Goal: Transaction & Acquisition: Subscribe to service/newsletter

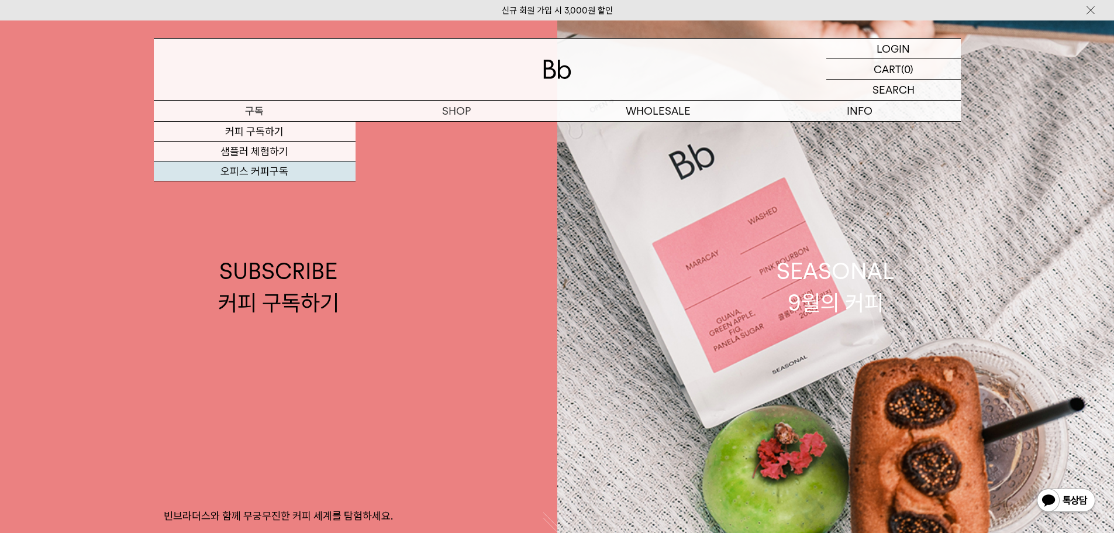
click at [253, 172] on link "오피스 커피구독" at bounding box center [255, 171] width 202 height 20
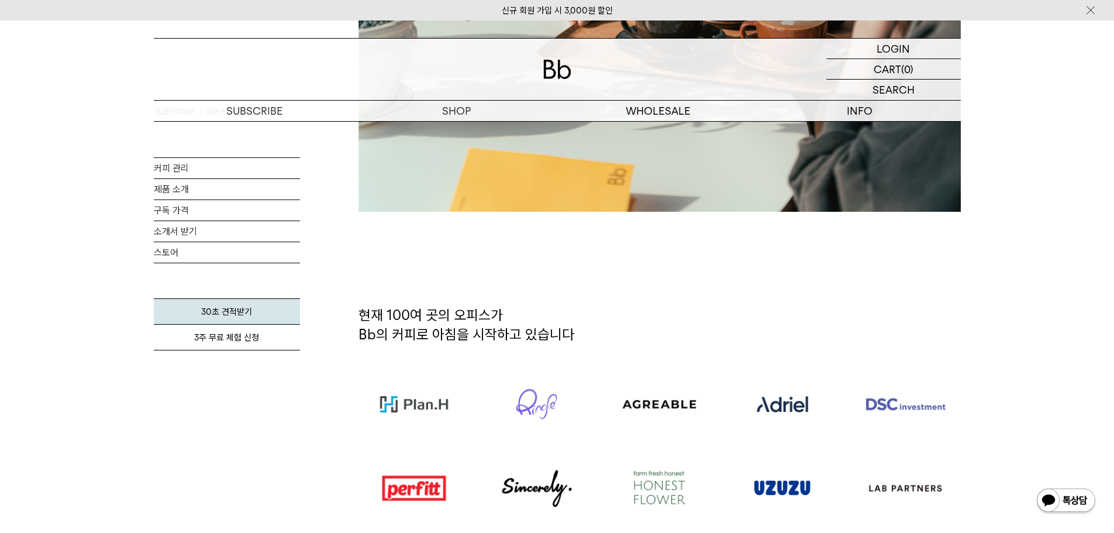
scroll to position [526, 0]
click at [192, 187] on link "제품 소개" at bounding box center [227, 189] width 146 height 20
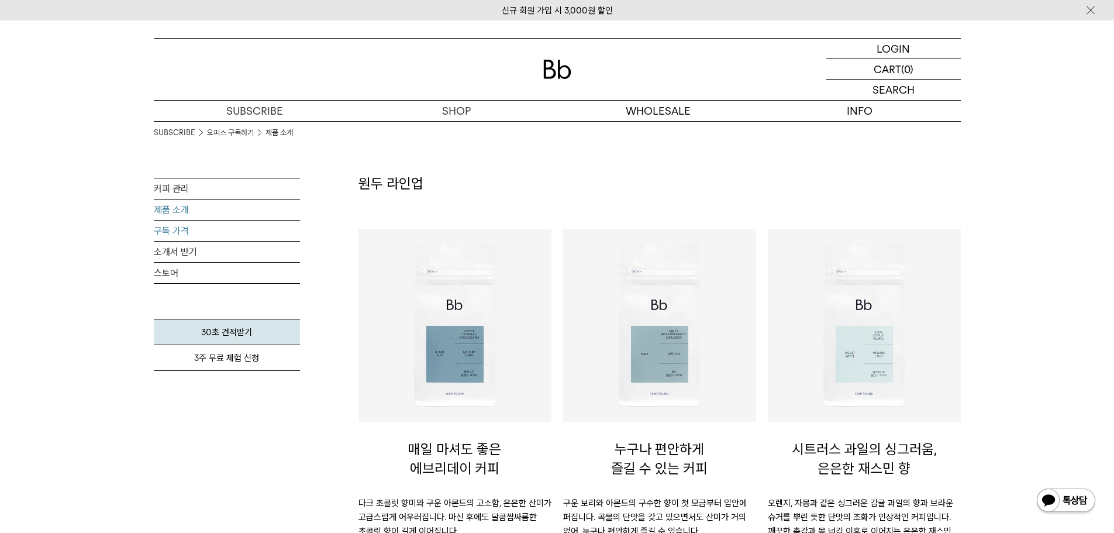
click at [167, 230] on link "구독 가격" at bounding box center [227, 230] width 146 height 20
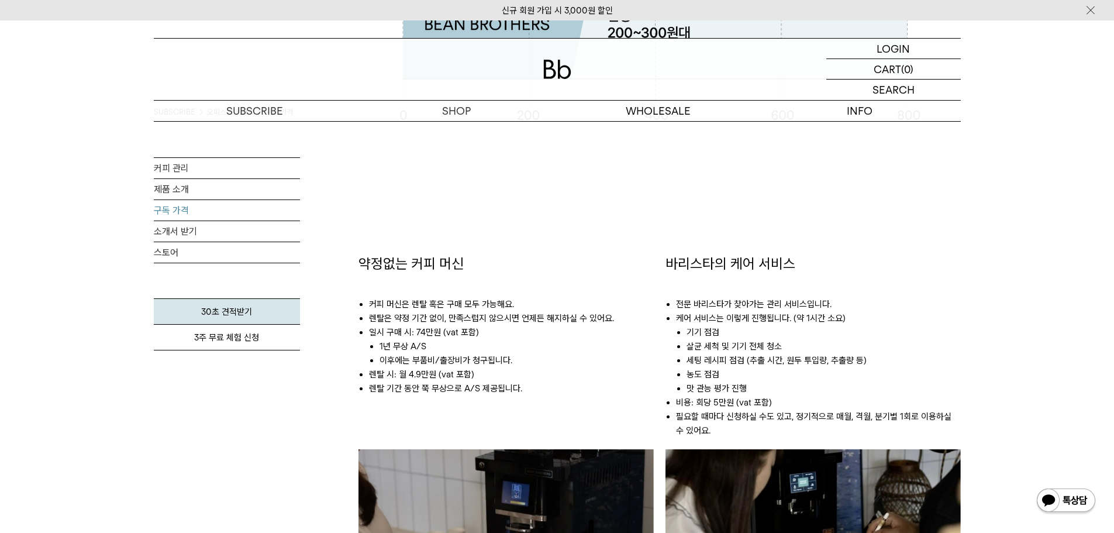
scroll to position [643, 0]
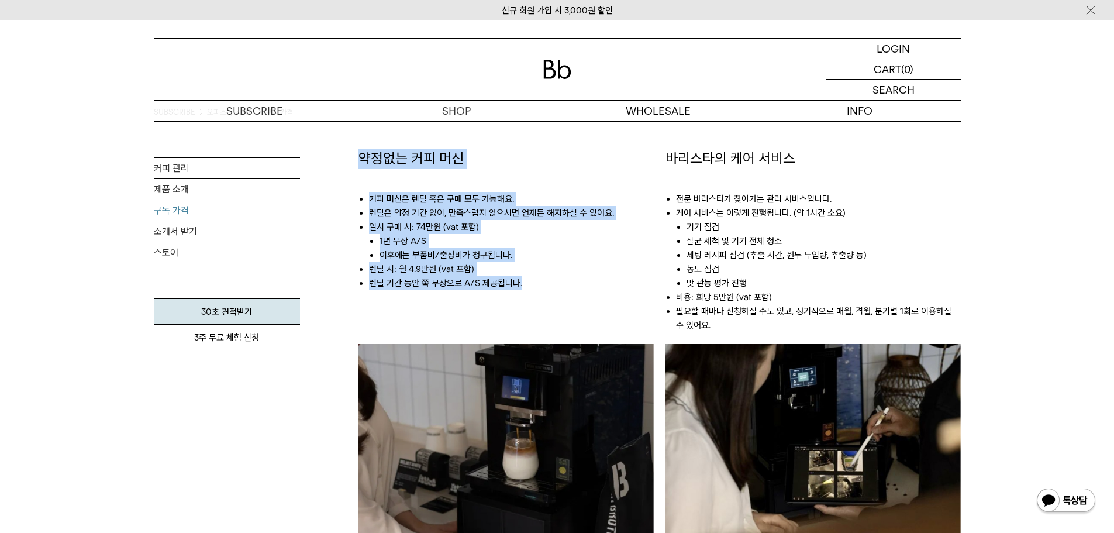
drag, startPoint x: 351, startPoint y: 141, endPoint x: 623, endPoint y: 309, distance: 319.6
click at [623, 309] on div "SUBSCRIBE 오피스 구독하기 구독 가격 커피 관리 제품 소개 구독 가격 소개서 받기 스토어 30초 견적받기" at bounding box center [557, 316] width 807 height 1677
click at [515, 272] on li "렌탈 시: 월 4.9만원 (vat 포함)" at bounding box center [511, 269] width 285 height 14
drag, startPoint x: 352, startPoint y: 152, endPoint x: 539, endPoint y: 292, distance: 233.5
click at [539, 292] on div "약정없는 커피 머신 커피 머신은 렌탈 혹은 구매 모두 가능해요. 렌탈은 약정 기간 없이, 만족스럽지 않으시면 언제든 해지하실 수 있어요. 일시…" at bounding box center [506, 365] width 307 height 432
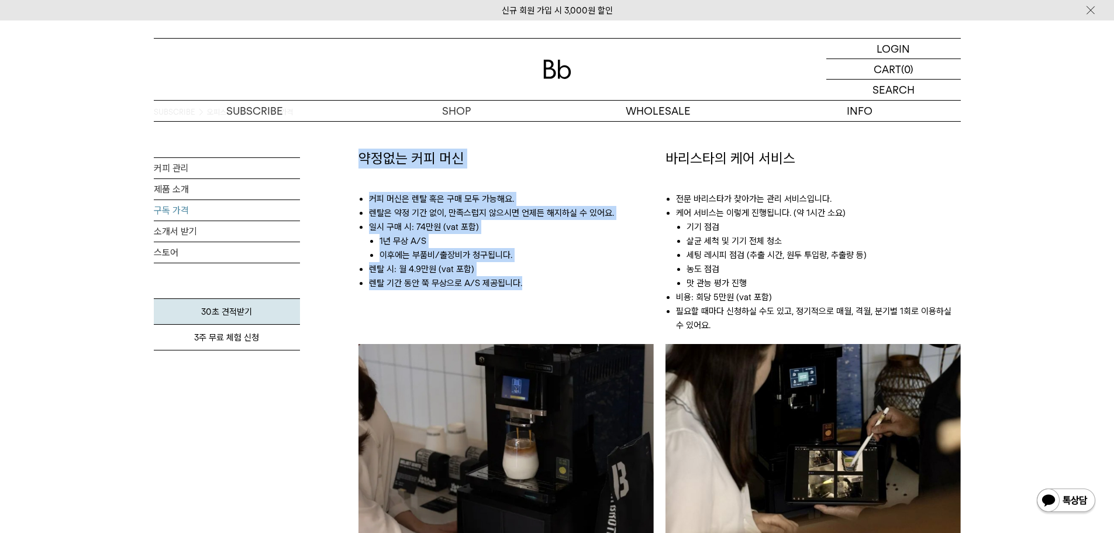
click at [539, 292] on ul "커피 머신은 렌탈 혹은 구매 모두 가능해요. 렌탈은 약정 기간 없이, 만족스럽지 않으시면 언제든 해지하실 수 있어요. 일시 구매 시: 74만원…" at bounding box center [506, 234] width 295 height 133
drag, startPoint x: 359, startPoint y: 165, endPoint x: 547, endPoint y: 280, distance: 220.8
click at [547, 280] on div "약정없는 커피 머신 커피 머신은 렌탈 혹은 구매 모두 가능해요. 렌탈은 약정 기간 없이, 만족스럽지 않으시면 언제든 해지하실 수 있어요. 일시…" at bounding box center [506, 225] width 295 height 153
click at [547, 280] on li "렌탈 기간 동안 쭉 무상으로 A/S 제공됩니다." at bounding box center [511, 283] width 285 height 14
drag, startPoint x: 357, startPoint y: 156, endPoint x: 594, endPoint y: 343, distance: 301.5
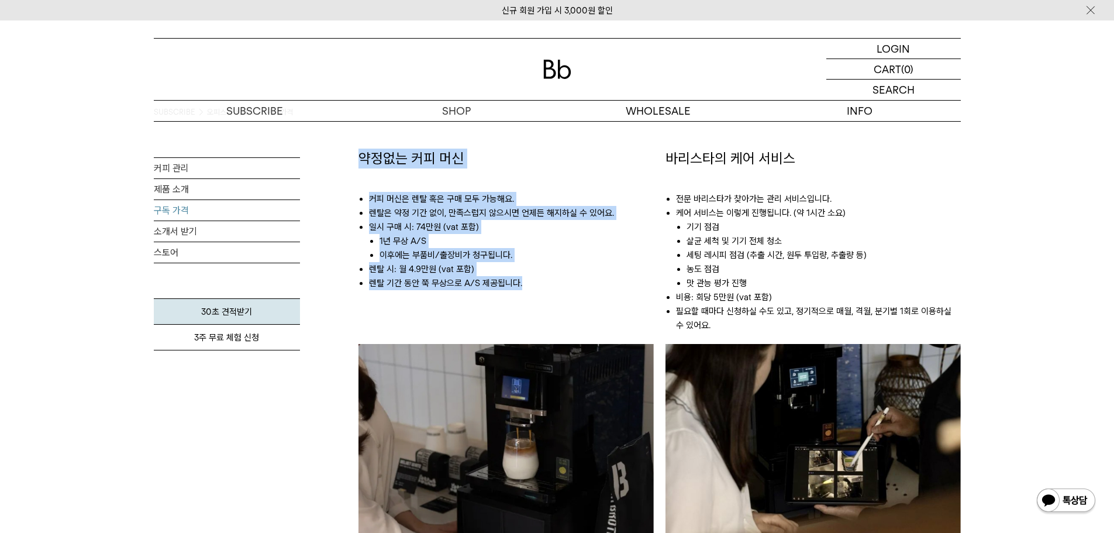
click at [594, 343] on div "약정없는 커피 머신 커피 머신은 렌탈 혹은 구매 모두 가능해요. 렌탈은 약정 기간 없이, 만족스럽지 않으시면 언제든 해지하실 수 있어요. 일시…" at bounding box center [506, 365] width 307 height 432
click at [443, 266] on li "렌탈 시: 월 4.9만원 (vat 포함)" at bounding box center [511, 269] width 285 height 14
drag, startPoint x: 356, startPoint y: 151, endPoint x: 557, endPoint y: 298, distance: 249.5
click at [557, 298] on div "약정없는 커피 머신 커피 머신은 렌탈 혹은 구매 모두 가능해요. 렌탈은 약정 기간 없이, 만족스럽지 않으시면 언제든 해지하실 수 있어요. 일시…" at bounding box center [506, 365] width 307 height 432
click at [557, 298] on ul "커피 머신은 렌탈 혹은 구매 모두 가능해요. 렌탈은 약정 기간 없이, 만족스럽지 않으시면 언제든 해지하실 수 있어요. 일시 구매 시: 74만원…" at bounding box center [506, 234] width 295 height 133
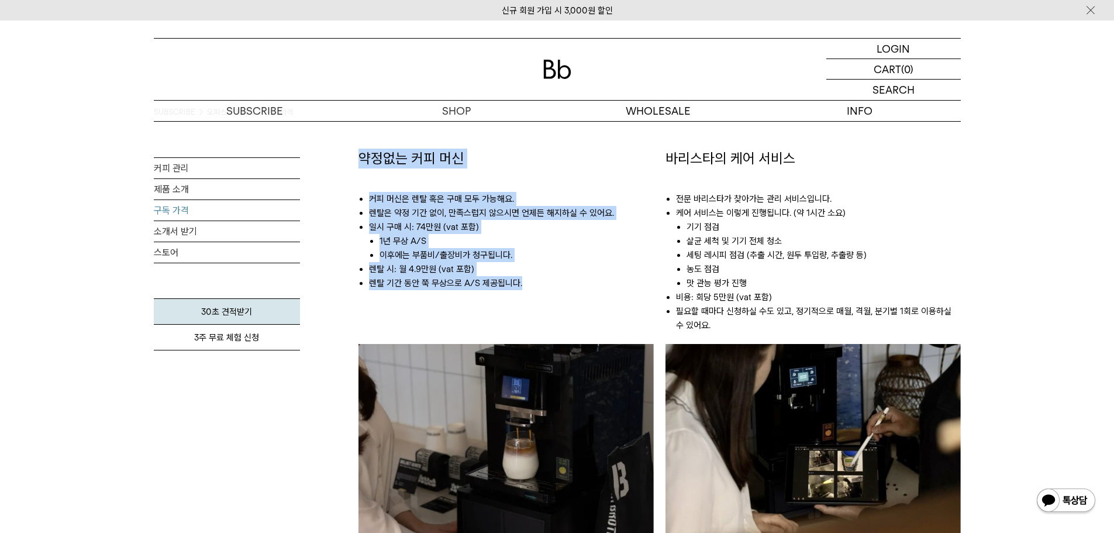
drag, startPoint x: 354, startPoint y: 154, endPoint x: 546, endPoint y: 301, distance: 241.2
click at [546, 301] on div "약정없는 커피 머신 커피 머신은 렌탈 혹은 구매 모두 가능해요. 렌탈은 약정 기간 없이, 만족스럽지 않으시면 언제든 해지하실 수 있어요. 일시…" at bounding box center [506, 365] width 307 height 432
click at [528, 274] on li "렌탈 시: 월 4.9만원 (vat 포함)" at bounding box center [511, 269] width 285 height 14
drag, startPoint x: 360, startPoint y: 156, endPoint x: 522, endPoint y: 261, distance: 193.7
click at [522, 261] on div "약정없는 커피 머신 커피 머신은 렌탈 혹은 구매 모두 가능해요. 렌탈은 약정 기간 없이, 만족스럽지 않으시면 언제든 해지하실 수 있어요. 일시…" at bounding box center [506, 225] width 295 height 153
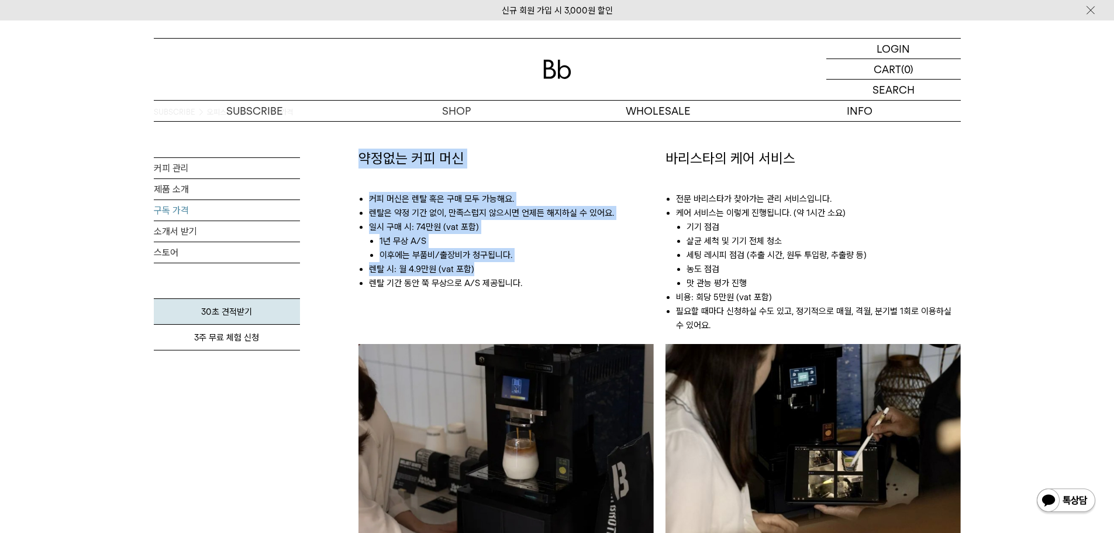
click at [522, 262] on li "렌탈 시: 월 4.9만원 (vat 포함)" at bounding box center [511, 269] width 285 height 14
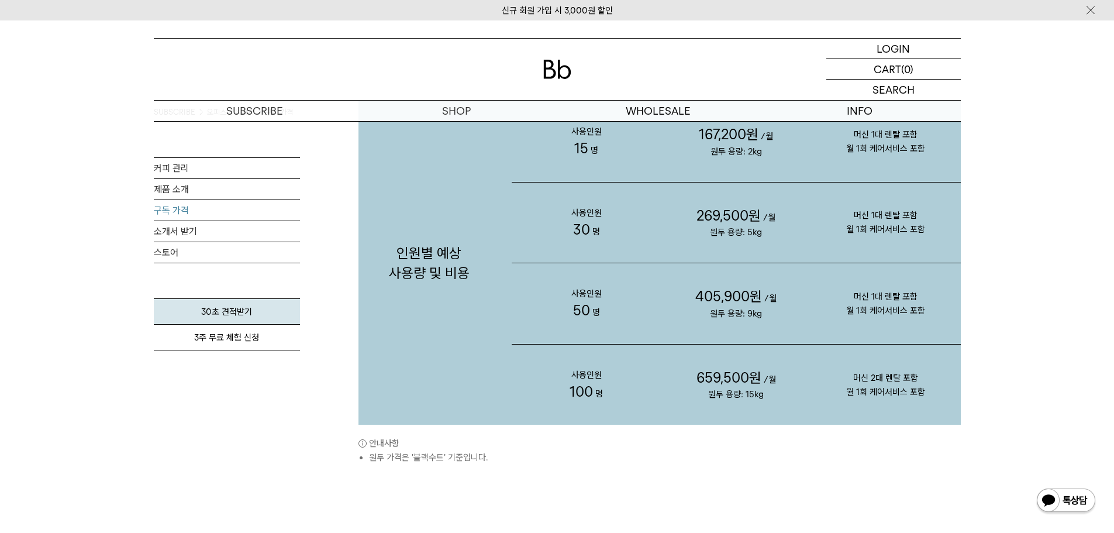
scroll to position [1196, 0]
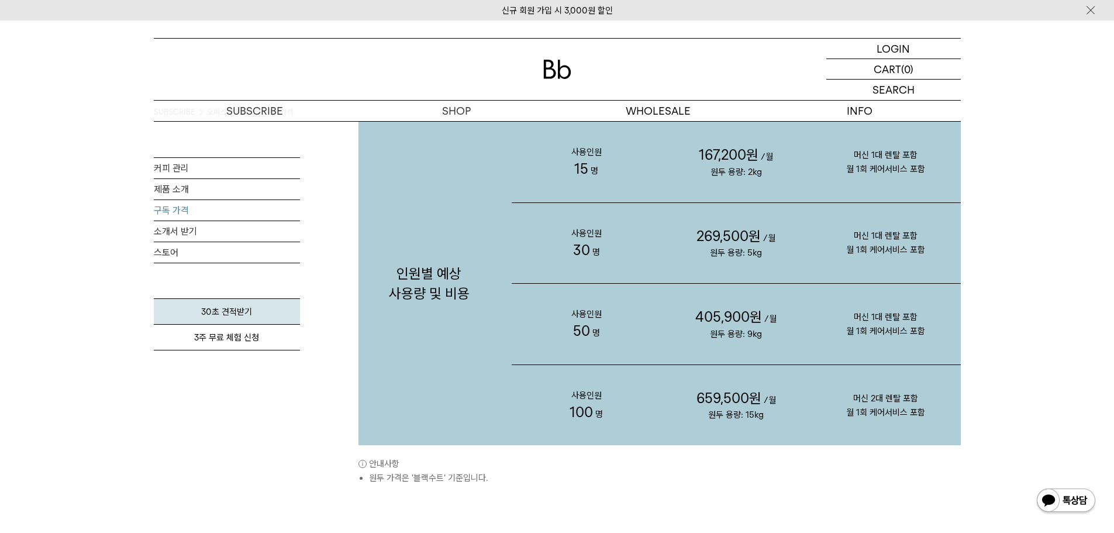
click at [898, 353] on p "머신 1대 렌탈 포함 월 1회 케어서비스 포함" at bounding box center [886, 324] width 150 height 75
click at [933, 426] on p "머신 2대 렌탈 포함 월 1회 케어서비스 포함" at bounding box center [886, 405] width 150 height 75
drag, startPoint x: 847, startPoint y: 322, endPoint x: 936, endPoint y: 435, distance: 143.8
click at [936, 435] on div "사용인원 15 명 167,200원 /월 원두 용량: 2kg 머신 1대 렌탈 포함 월 1회 케어서비스 포함 사용인원 30 명 269,500원 50" at bounding box center [736, 283] width 461 height 323
click at [932, 425] on p "머신 2대 렌탈 포함 월 1회 케어서비스 포함" at bounding box center [886, 405] width 150 height 75
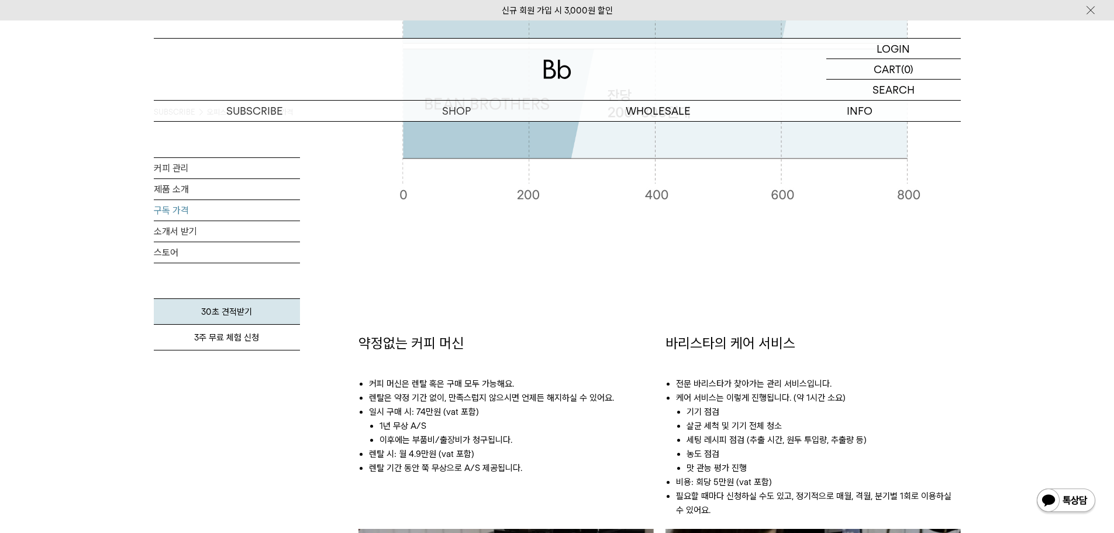
scroll to position [526, 0]
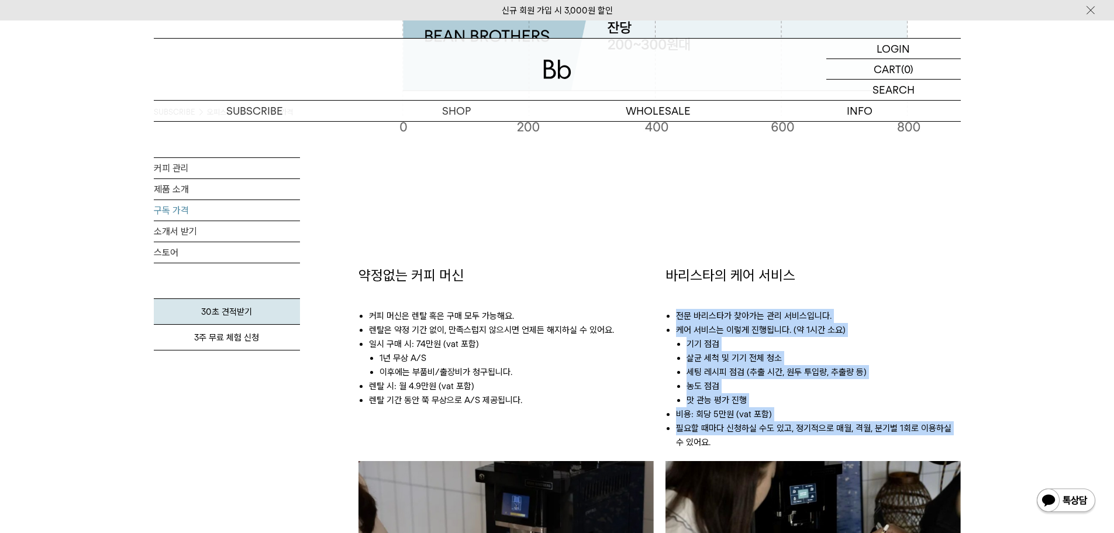
drag, startPoint x: 672, startPoint y: 315, endPoint x: 956, endPoint y: 432, distance: 307.0
click at [956, 432] on ul "전문 바리스타가 찾아가는 관리 서비스입니다. 케어 서비스는 이렇게 진행됩니다. (약 1시간 소요) 기기 점검 살균 세척 및 기기 전체 청소 세…" at bounding box center [813, 372] width 295 height 175
click at [714, 359] on li "살균 세척 및 기기 전체 청소" at bounding box center [824, 358] width 274 height 14
drag, startPoint x: 663, startPoint y: 315, endPoint x: 926, endPoint y: 429, distance: 286.5
click at [923, 429] on div "바리스타의 케어 서비스 전문 바리스타가 찾아가는 관리 서비스입니다. 케어 서비스는 이렇게 진행됩니다. (약 1시간 소요) 기기 점검 살균 세척…" at bounding box center [813, 482] width 307 height 432
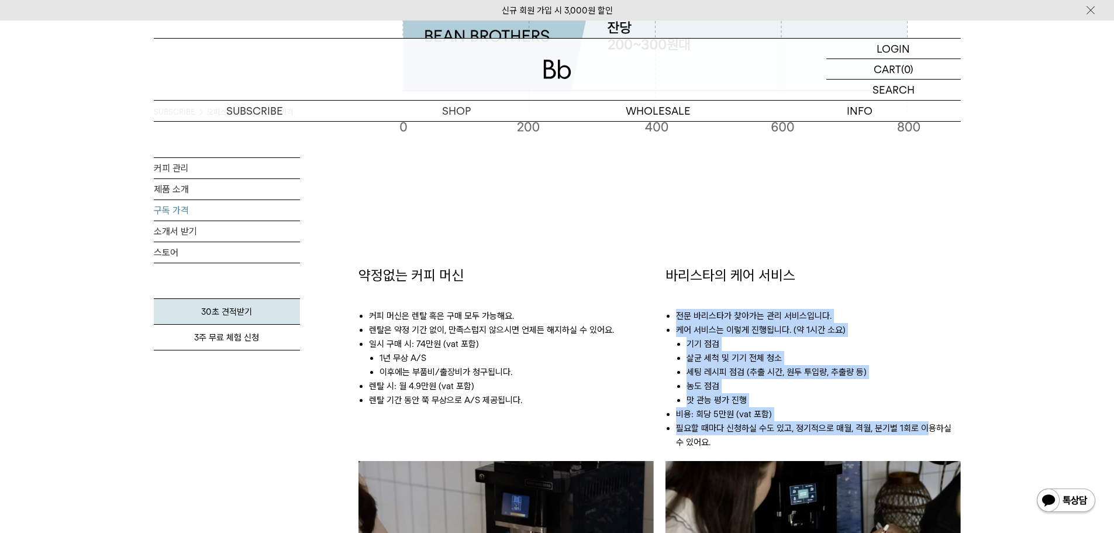
click at [743, 419] on li "비용: 회당 5만원 (vat 포함)" at bounding box center [818, 414] width 285 height 14
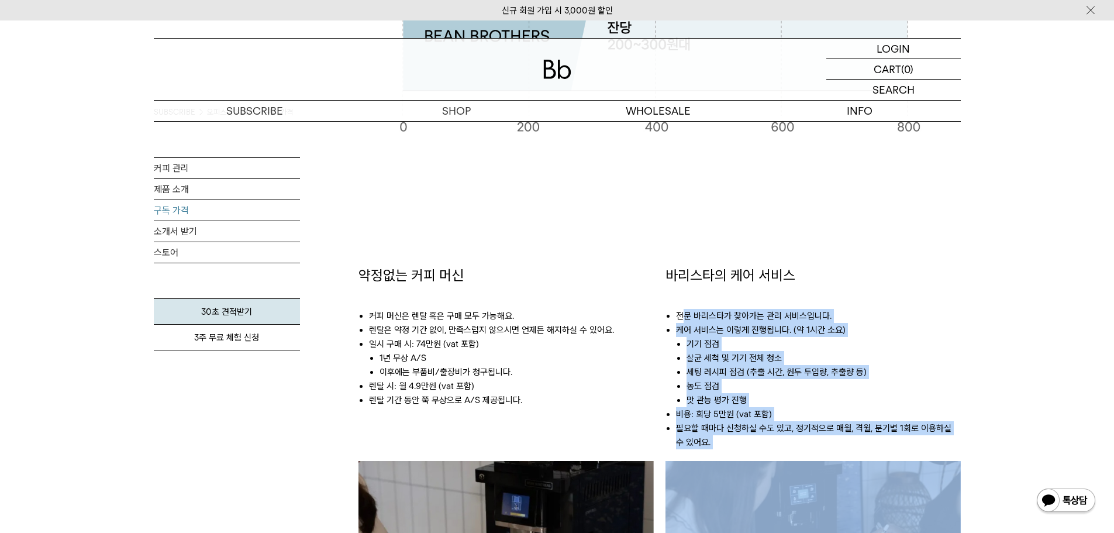
drag, startPoint x: 683, startPoint y: 315, endPoint x: 943, endPoint y: 474, distance: 304.5
click at [943, 474] on div "바리스타의 케어 서비스 전문 바리스타가 찾아가는 관리 서비스입니다. 케어 서비스는 이렇게 진행됩니다. (약 1시간 소요) 기기 점검 살균 세척…" at bounding box center [813, 482] width 295 height 432
click at [786, 415] on li "비용: 회당 5만원 (vat 포함)" at bounding box center [818, 414] width 285 height 14
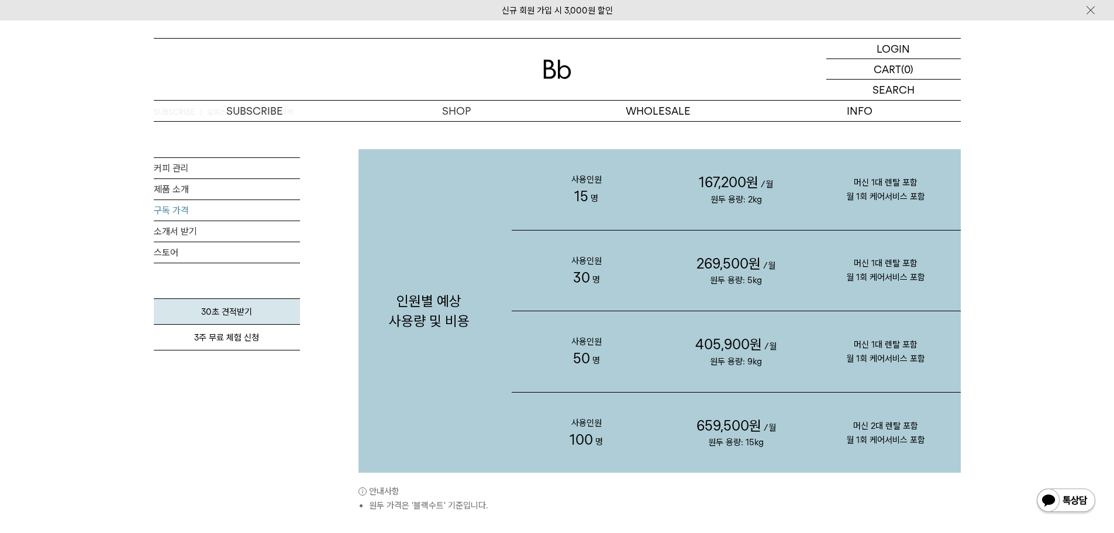
scroll to position [1170, 0]
click at [190, 235] on link "소개서 받기" at bounding box center [227, 231] width 146 height 20
